Goal: Navigation & Orientation: Find specific page/section

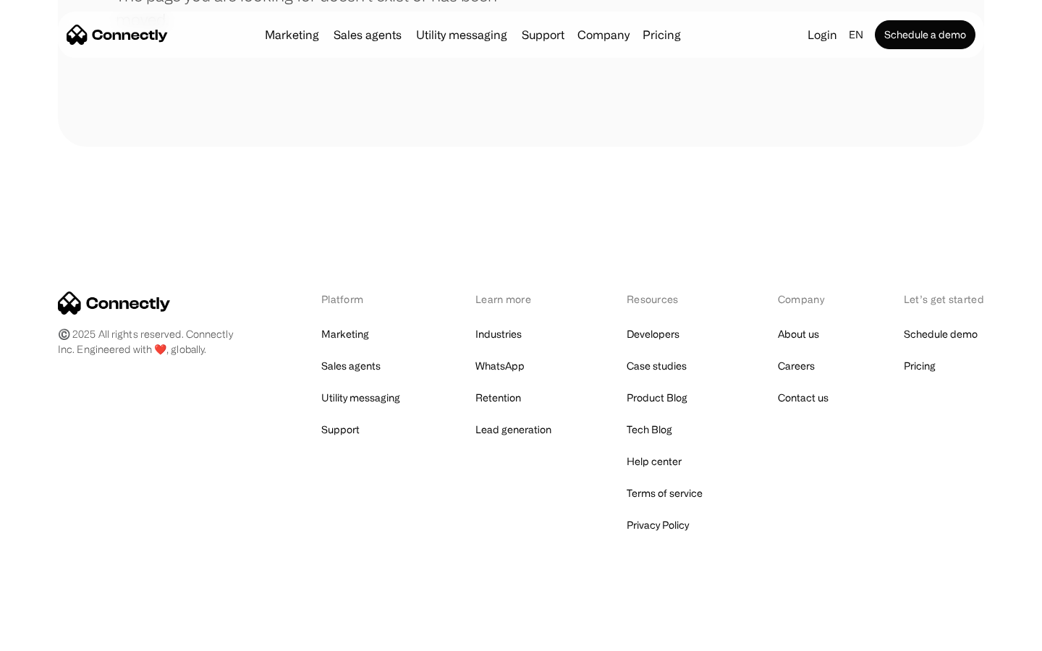
scroll to position [264, 0]
